Goal: Information Seeking & Learning: Learn about a topic

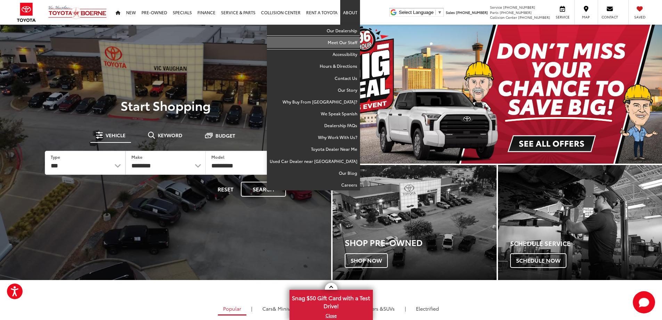
click at [351, 39] on link "Meet Our Staff" at bounding box center [313, 42] width 93 height 12
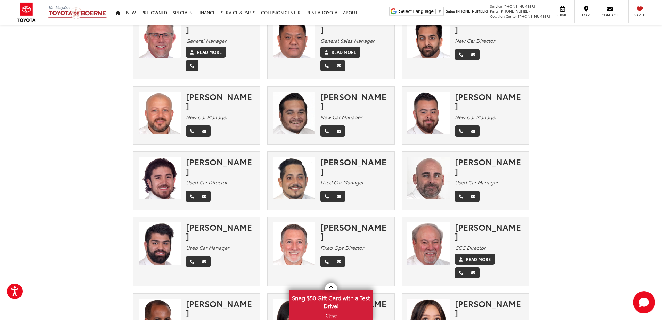
scroll to position [8, 0]
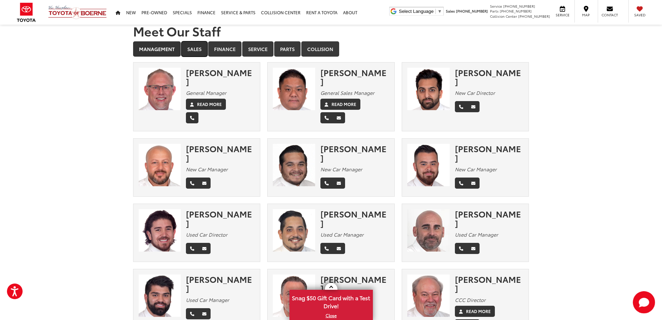
click at [192, 48] on link "Sales" at bounding box center [194, 48] width 26 height 15
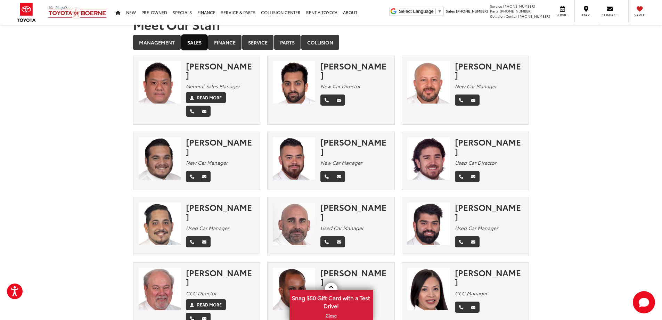
scroll to position [0, 0]
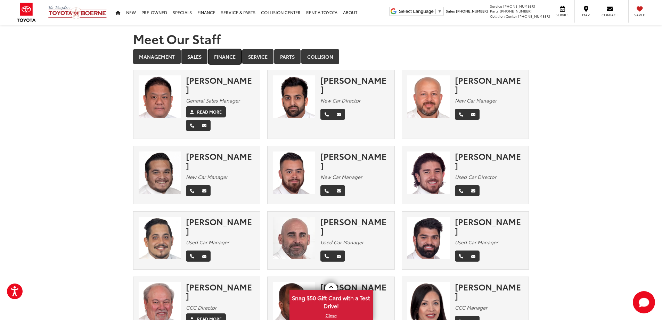
click at [233, 58] on link "Finance" at bounding box center [224, 56] width 33 height 15
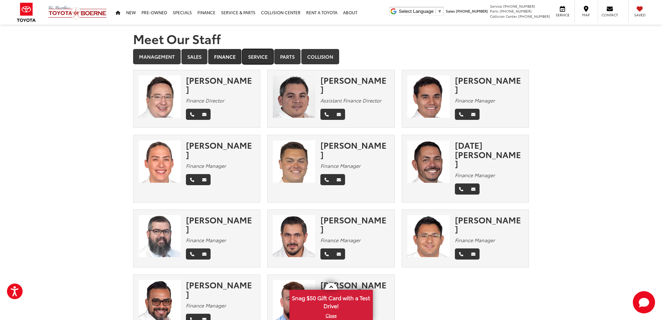
click at [251, 58] on link "Service" at bounding box center [257, 56] width 31 height 15
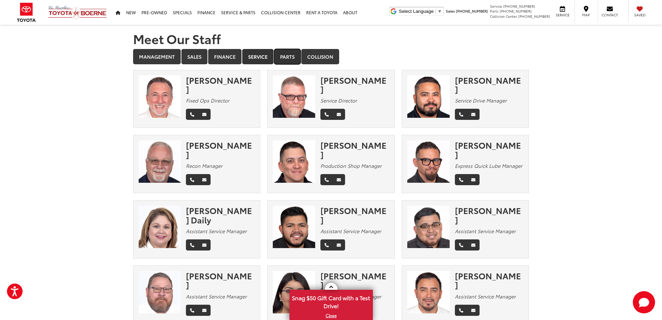
click at [287, 60] on link "Parts" at bounding box center [287, 56] width 26 height 15
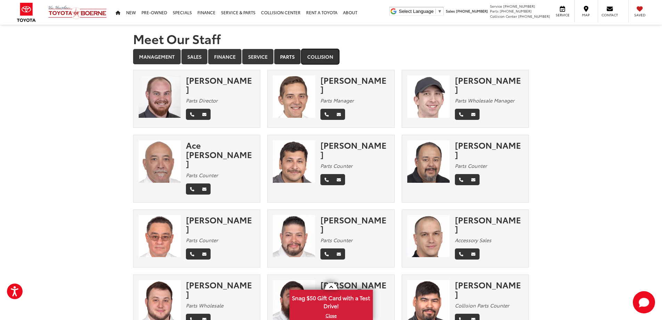
click at [323, 56] on link "Collision" at bounding box center [320, 56] width 38 height 15
